Goal: Task Accomplishment & Management: Manage account settings

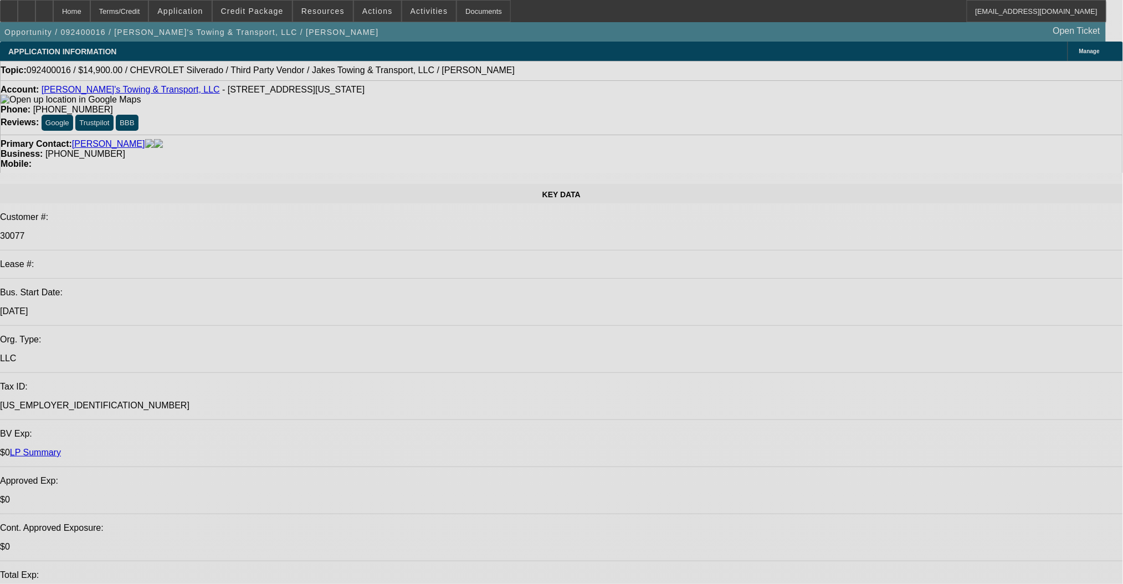
select select "0"
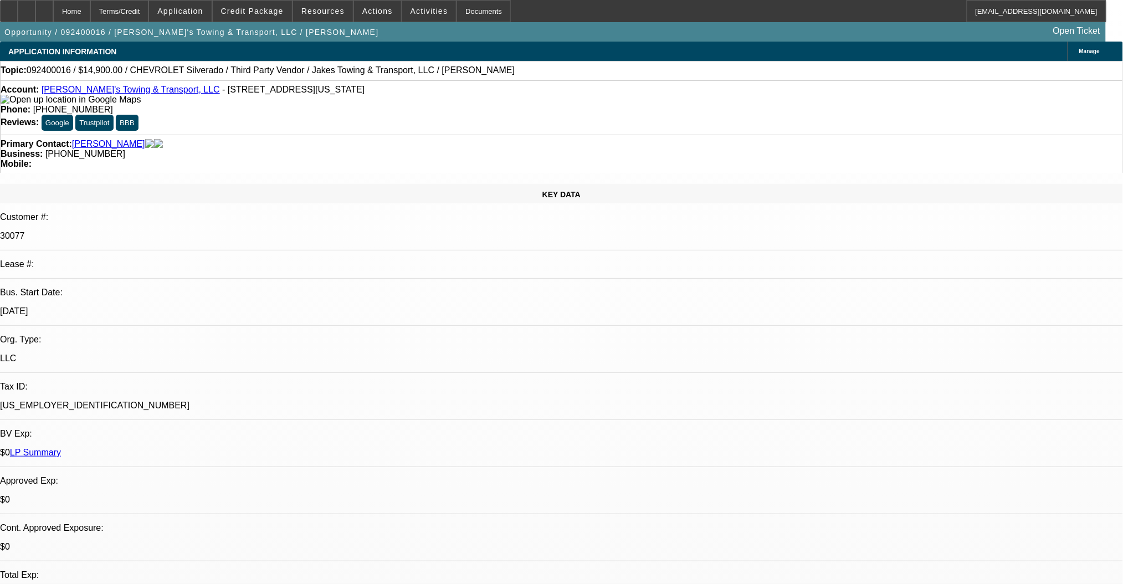
select select "0"
select select "6"
select select "0"
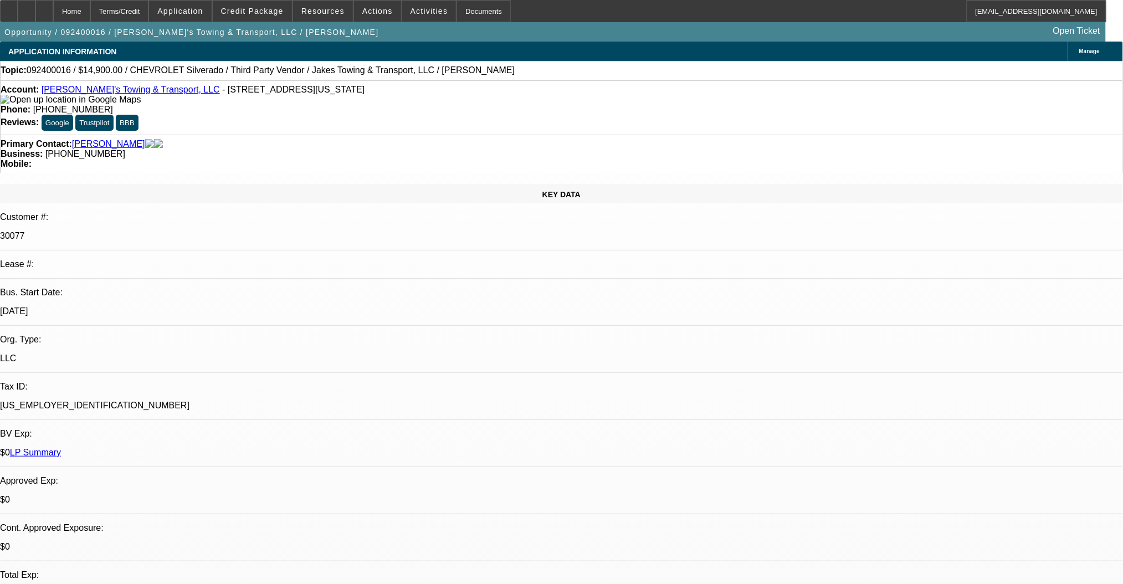
select select "0"
select select "6"
select select "0"
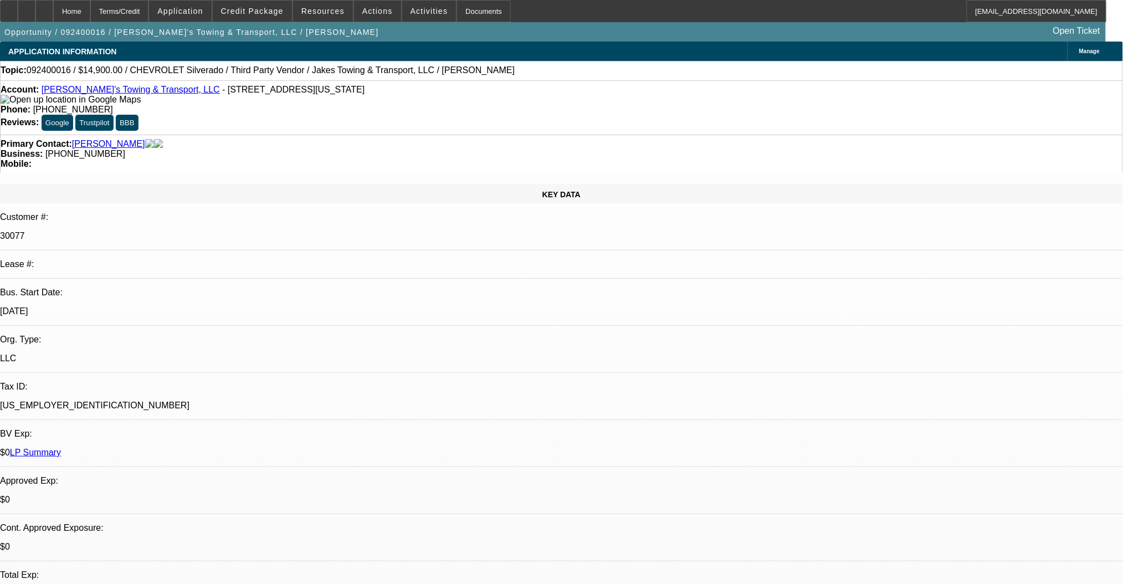
select select "6"
select select "0"
select select "6"
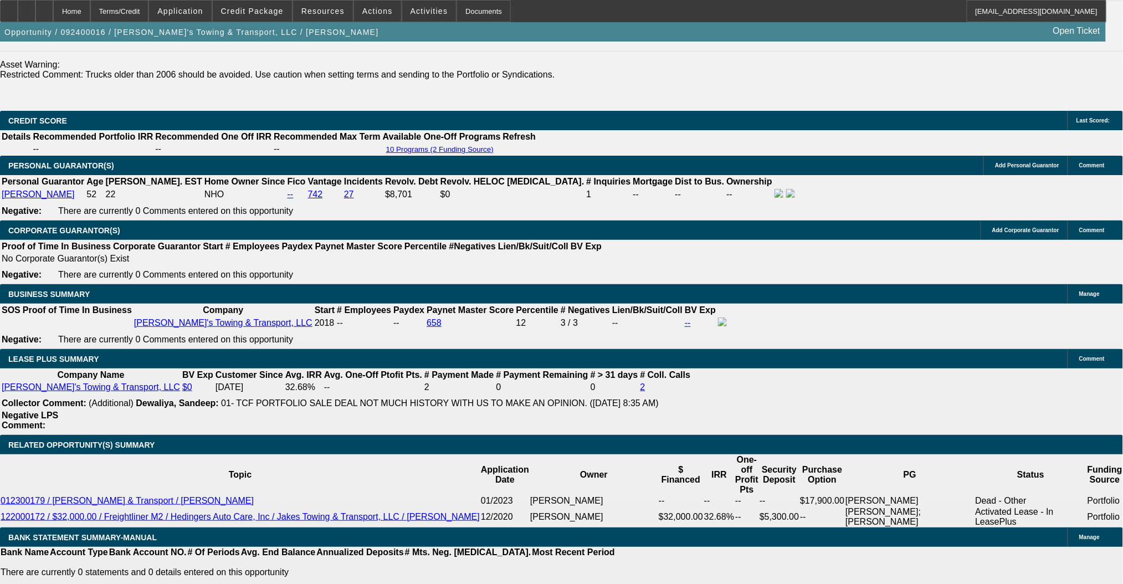
scroll to position [74, 0]
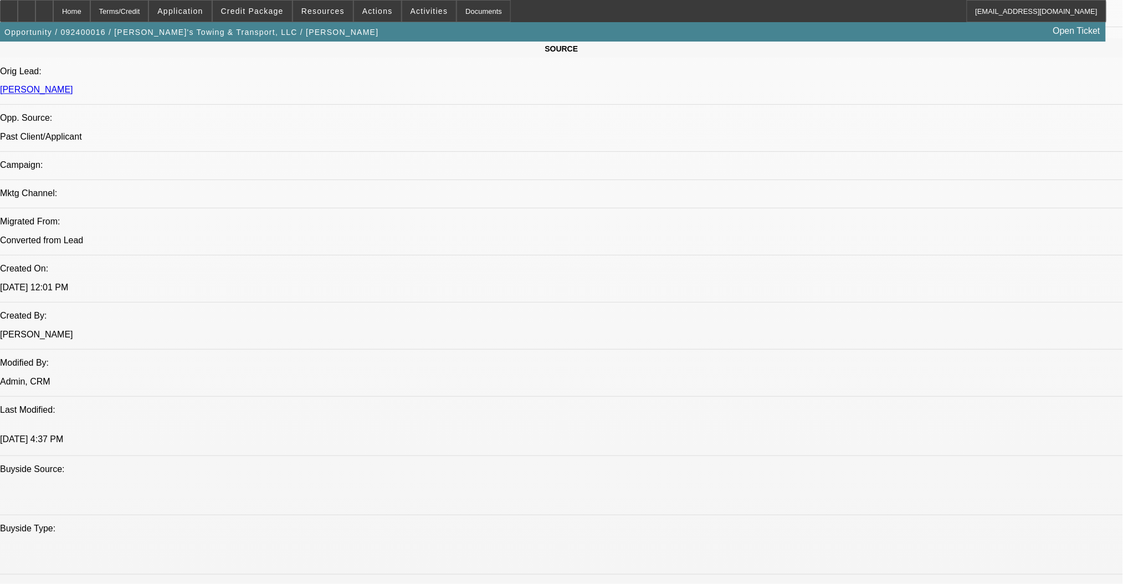
scroll to position [665, 0]
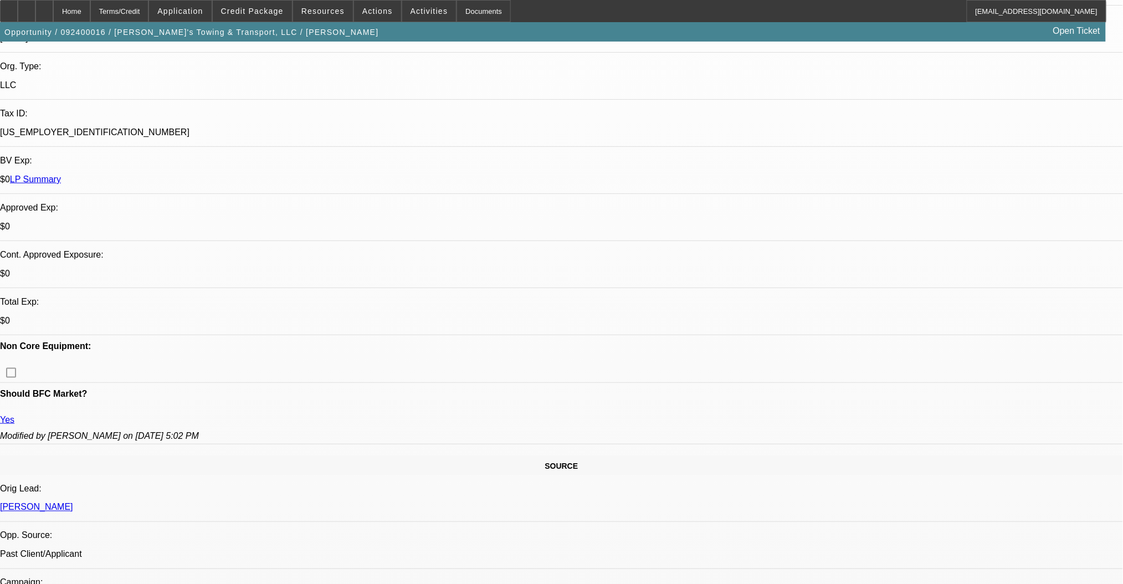
scroll to position [295, 0]
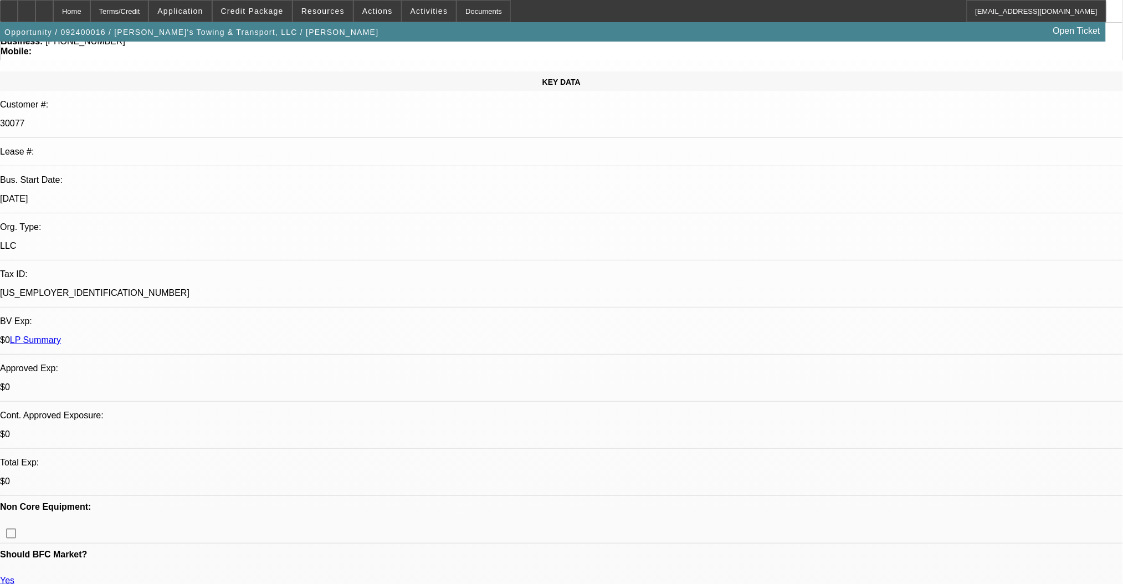
scroll to position [0, 0]
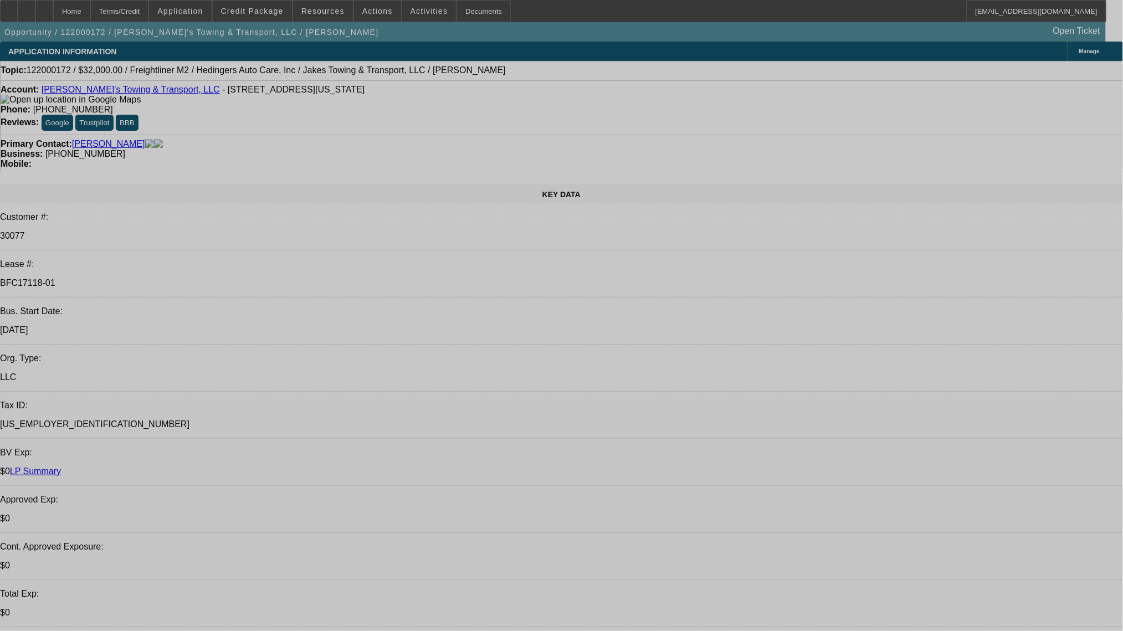
select select "0"
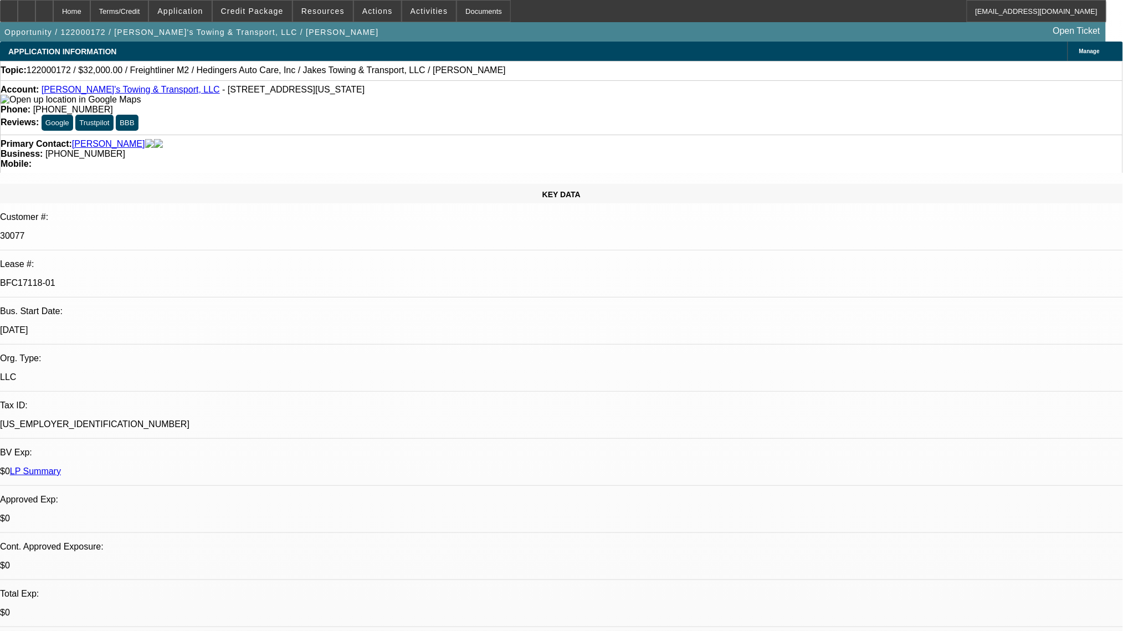
select select "0"
select select "2"
select select "0"
select select "6"
select select "0"
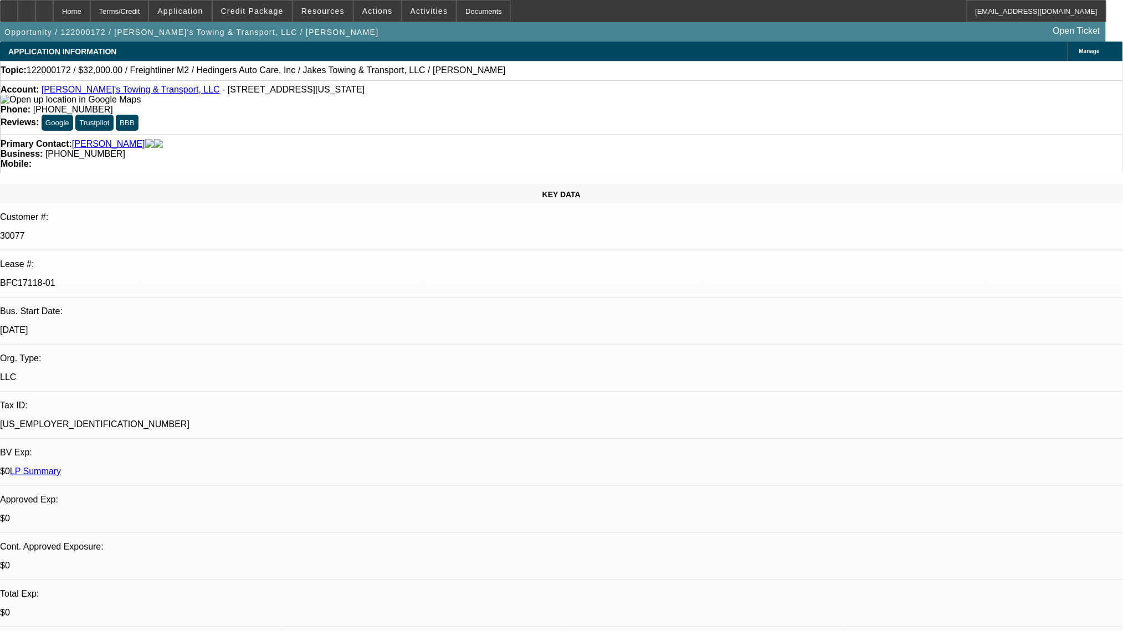
select select "2"
select select "0.1"
select select "4"
select select "0.1"
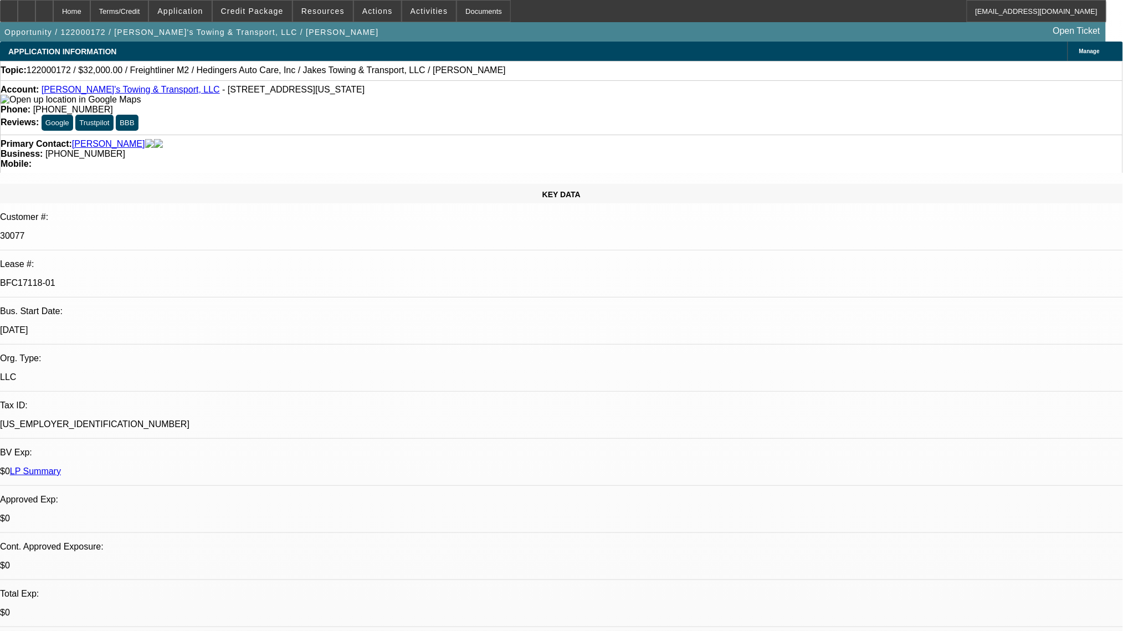
select select "2"
select select "0.1"
select select "4"
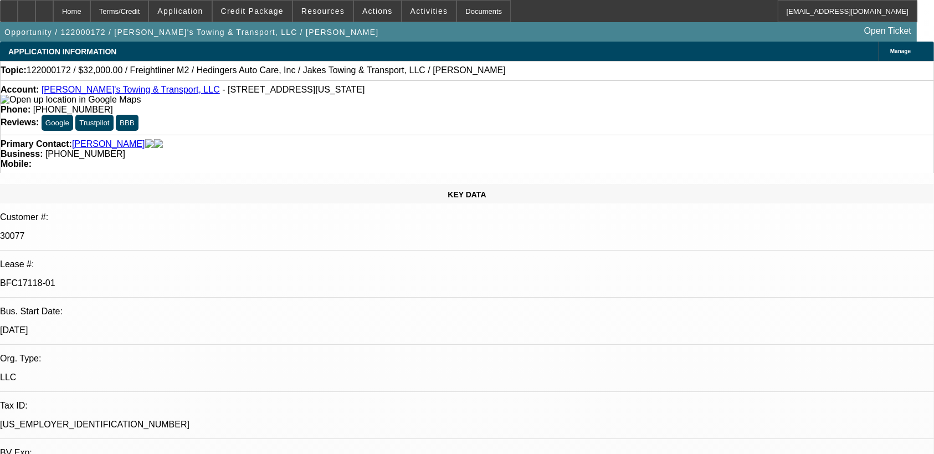
scroll to position [295, 0]
